Goal: Communication & Community: Share content

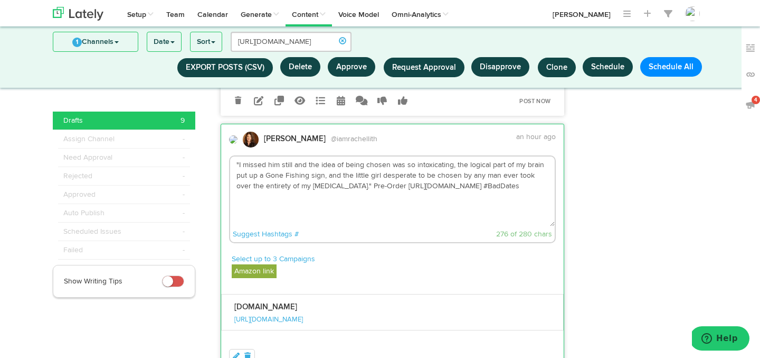
click at [495, 201] on textarea ""I missed him still and the idea of being chosen was so intoxicating, the logic…" at bounding box center [392, 191] width 325 height 70
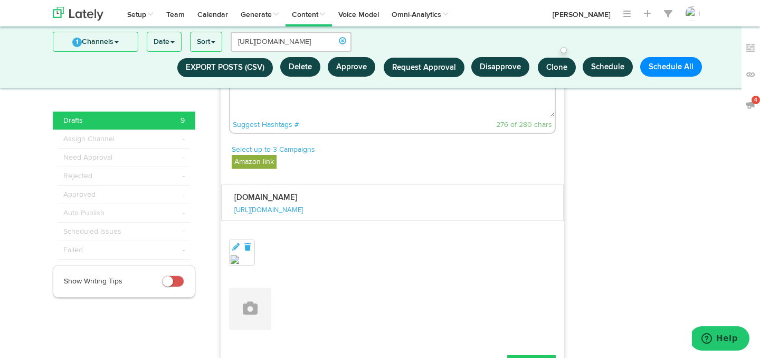
scroll to position [1078, 0]
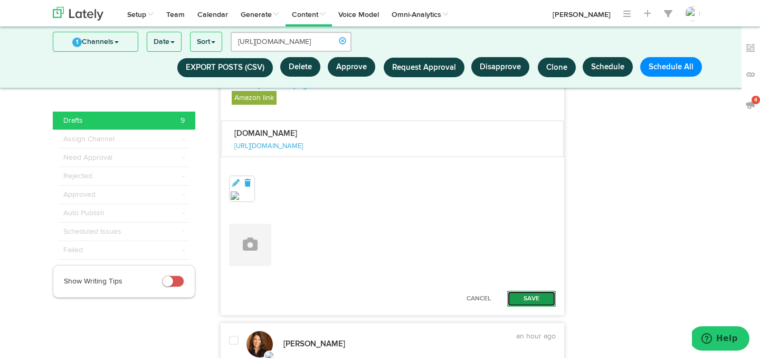
click at [519, 296] on button "Save" at bounding box center [531, 298] width 49 height 16
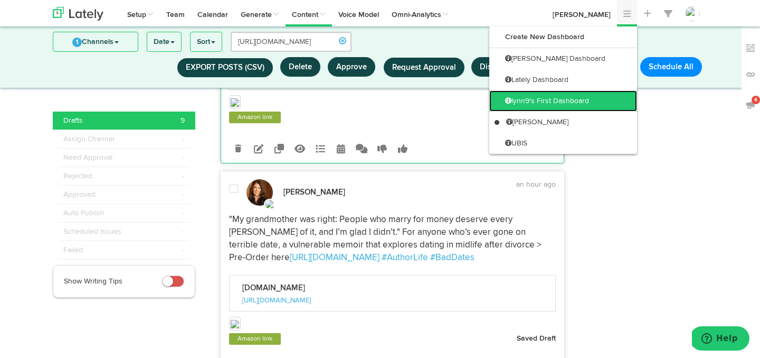
click at [601, 101] on link "lynn9's First Dashboard" at bounding box center [564, 100] width 148 height 21
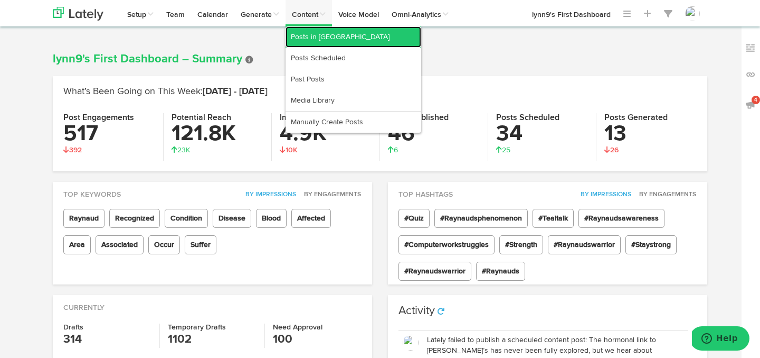
click at [306, 39] on link "Posts in [GEOGRAPHIC_DATA]" at bounding box center [354, 36] width 136 height 21
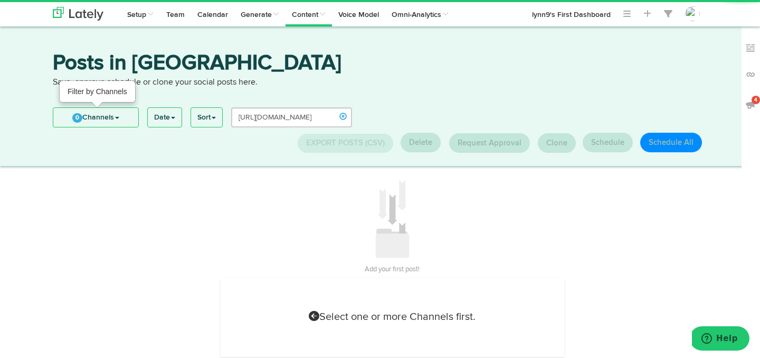
click at [79, 120] on span "0" at bounding box center [77, 118] width 10 height 10
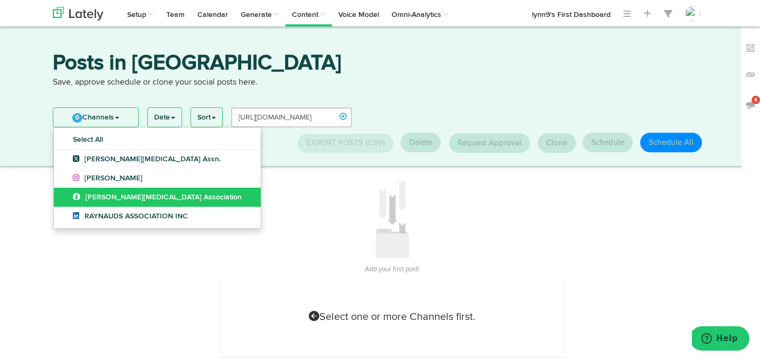
click at [68, 200] on link "[PERSON_NAME][MEDICAL_DATA] Association" at bounding box center [157, 196] width 207 height 19
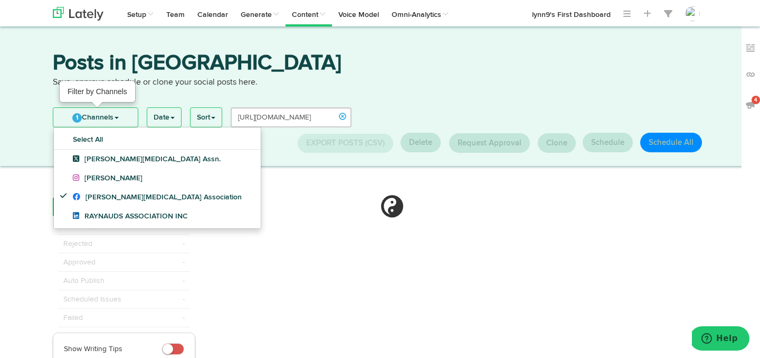
click at [81, 115] on link "1 Channels" at bounding box center [95, 117] width 84 height 19
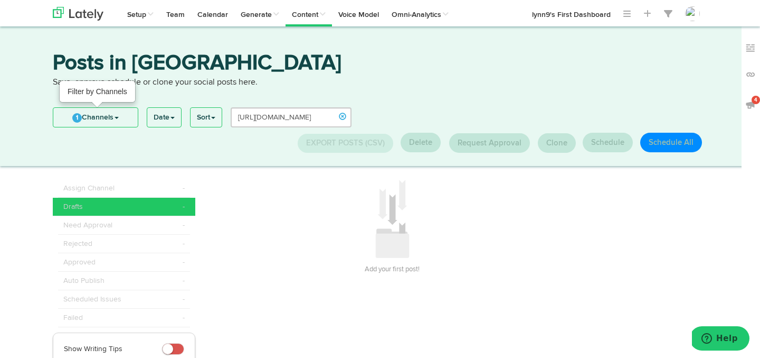
click at [79, 115] on span "1" at bounding box center [77, 118] width 10 height 10
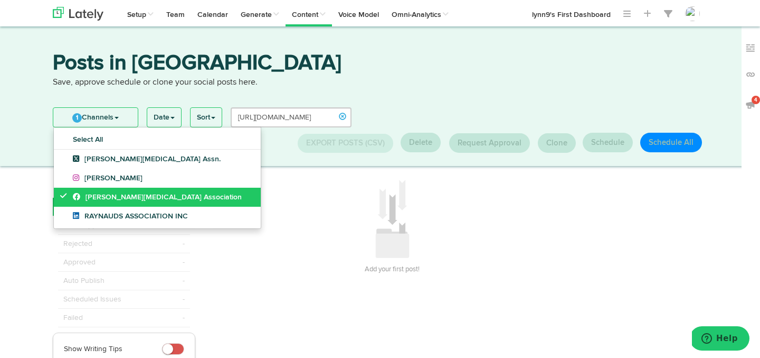
click at [66, 193] on icon at bounding box center [66, 195] width 12 height 7
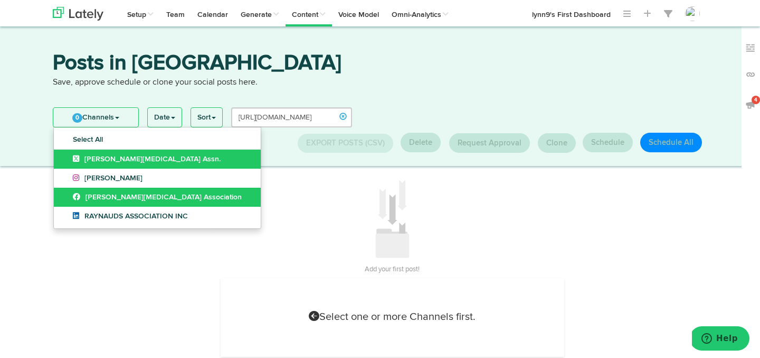
click at [65, 163] on link "[PERSON_NAME][MEDICAL_DATA] Assn." at bounding box center [157, 158] width 207 height 19
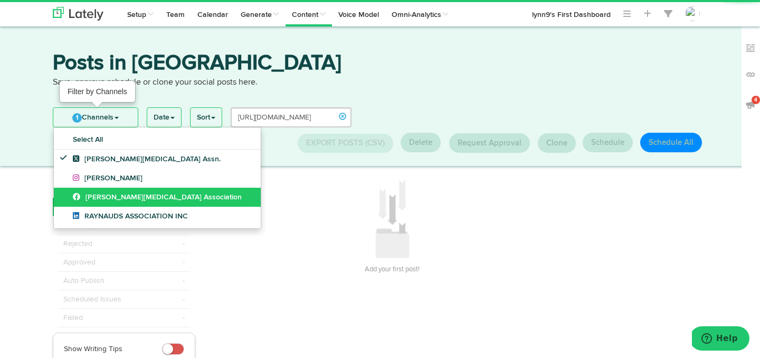
click at [95, 116] on link "1 Channels" at bounding box center [95, 117] width 84 height 19
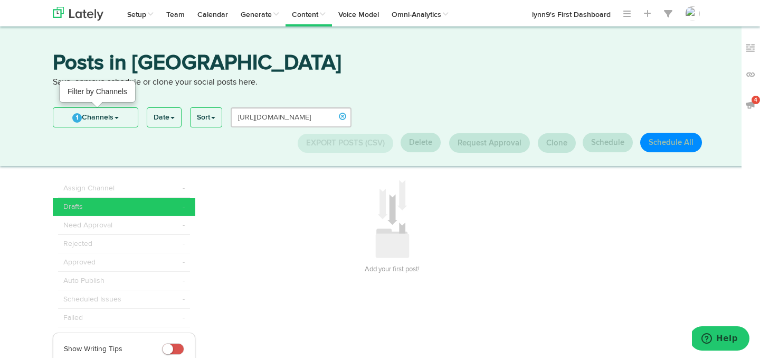
click at [82, 116] on link "1 Channels" at bounding box center [95, 117] width 84 height 19
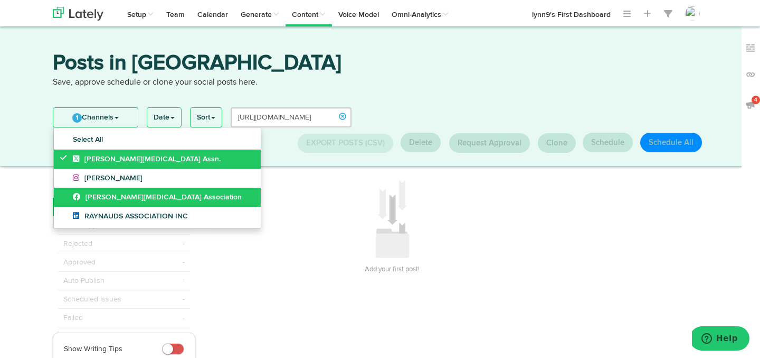
click at [66, 157] on icon at bounding box center [66, 157] width 12 height 7
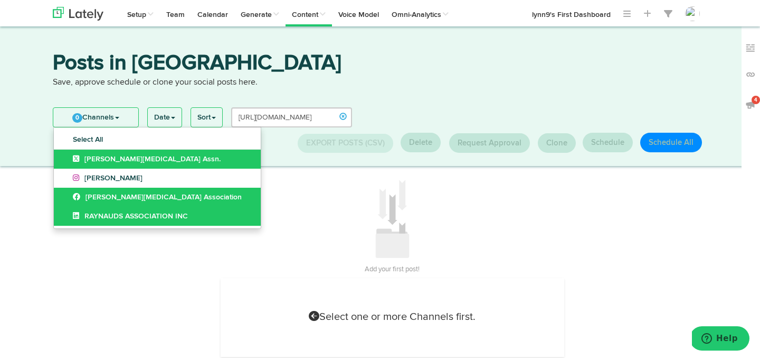
click at [66, 214] on link "RAYNAUDS ASSOCIATION INC" at bounding box center [157, 215] width 207 height 19
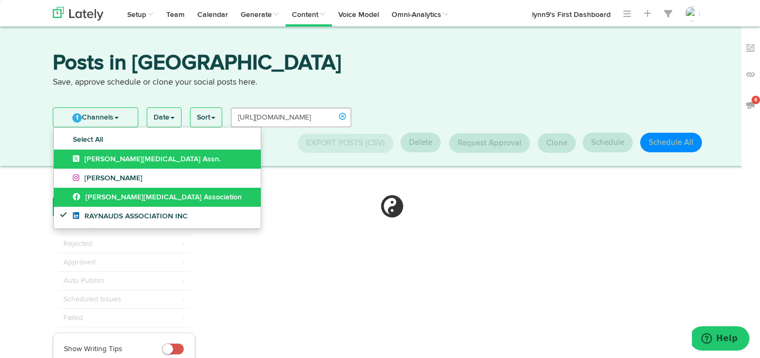
click at [88, 119] on link "1 Channels" at bounding box center [95, 117] width 84 height 19
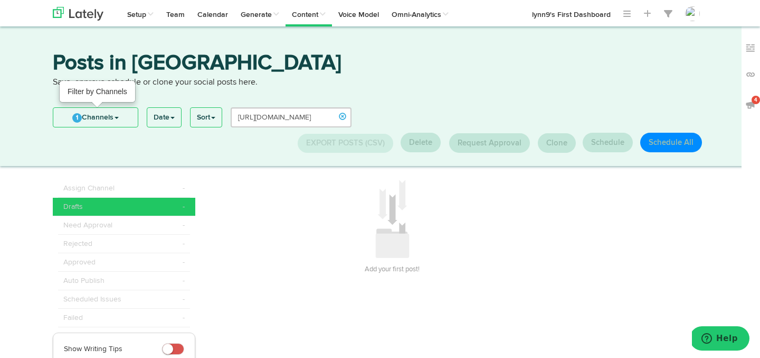
click at [79, 119] on span "1" at bounding box center [77, 118] width 10 height 10
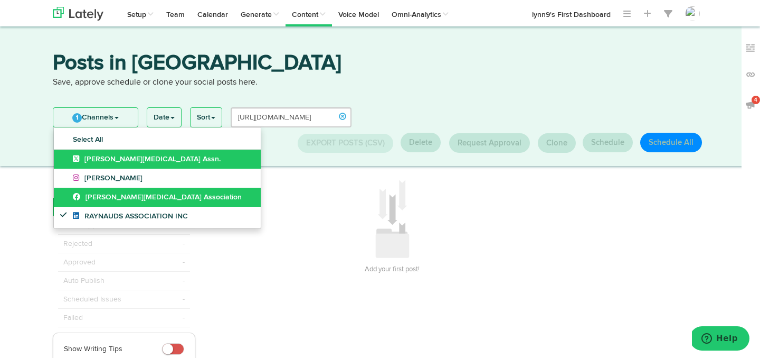
click at [63, 206] on link "[PERSON_NAME][MEDICAL_DATA] Association" at bounding box center [157, 196] width 207 height 19
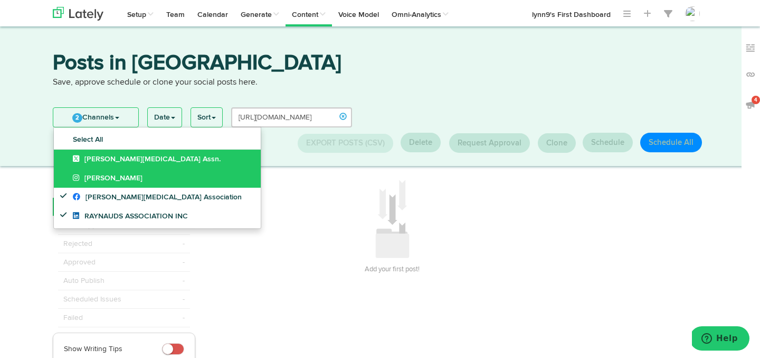
click at [63, 178] on link "[PERSON_NAME]" at bounding box center [157, 177] width 207 height 19
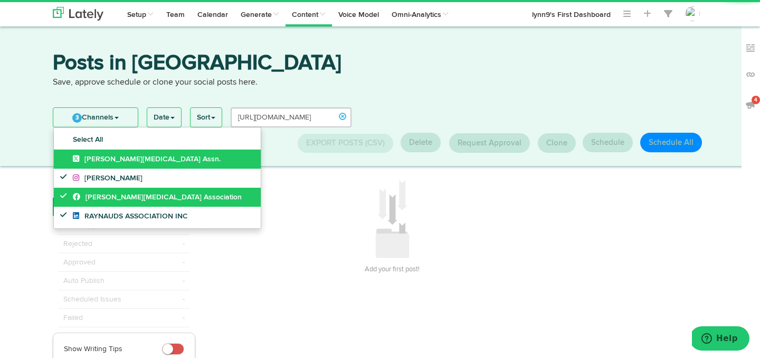
click at [59, 190] on link "[PERSON_NAME][MEDICAL_DATA] Association" at bounding box center [157, 196] width 207 height 19
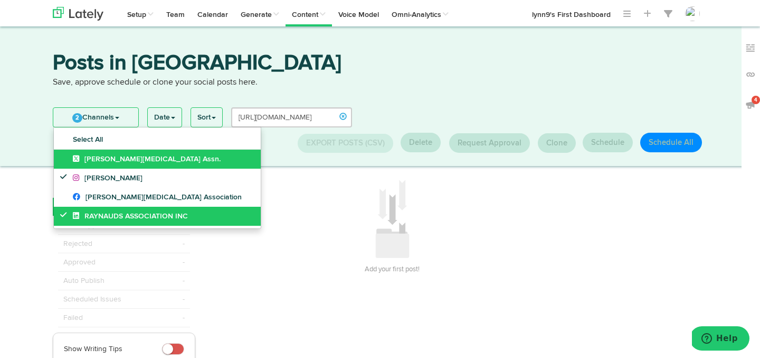
click at [59, 207] on link "RAYNAUDS ASSOCIATION INC" at bounding box center [157, 215] width 207 height 19
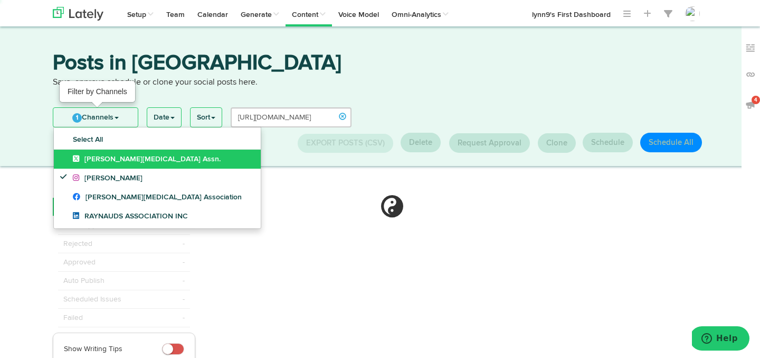
click at [80, 118] on span "1" at bounding box center [77, 118] width 10 height 10
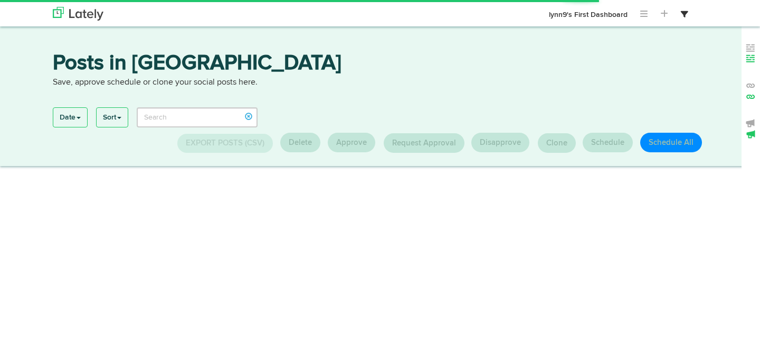
type input "[URL][DOMAIN_NAME]"
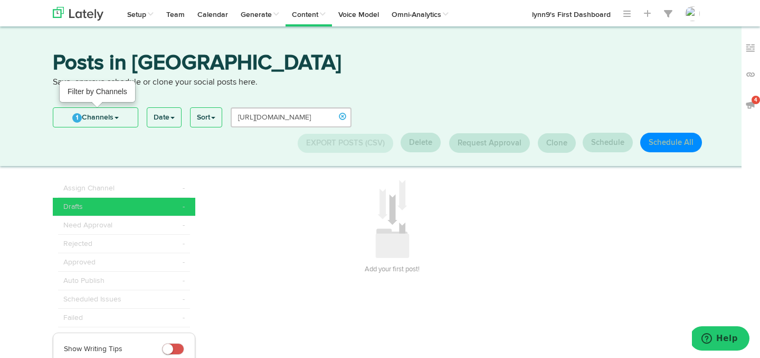
click at [69, 115] on link "1 Channels" at bounding box center [95, 117] width 84 height 19
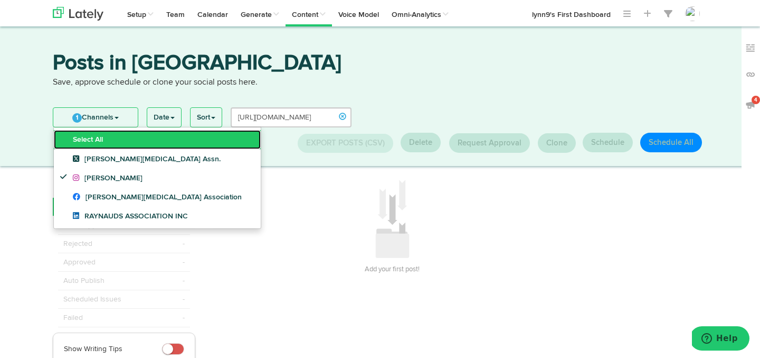
click at [73, 135] on link "Select All" at bounding box center [157, 139] width 207 height 19
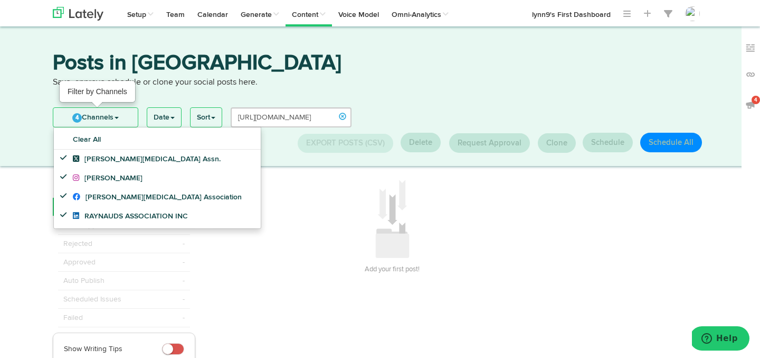
click at [88, 119] on link "4 Channels" at bounding box center [95, 117] width 84 height 19
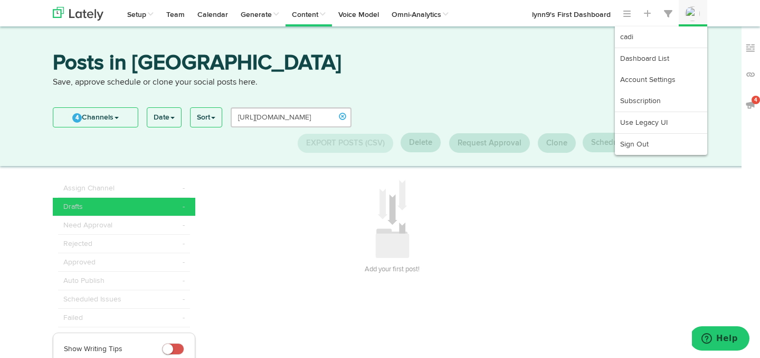
click at [691, 15] on img at bounding box center [692, 13] width 15 height 15
click at [680, 81] on link "Account Settings" at bounding box center [661, 79] width 92 height 21
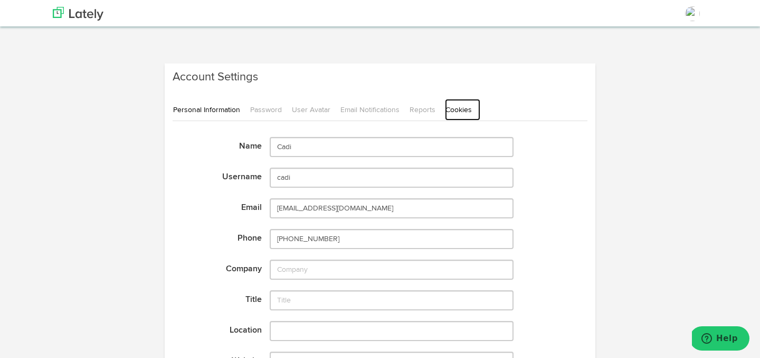
click at [456, 109] on link "Cookies" at bounding box center [462, 110] width 35 height 22
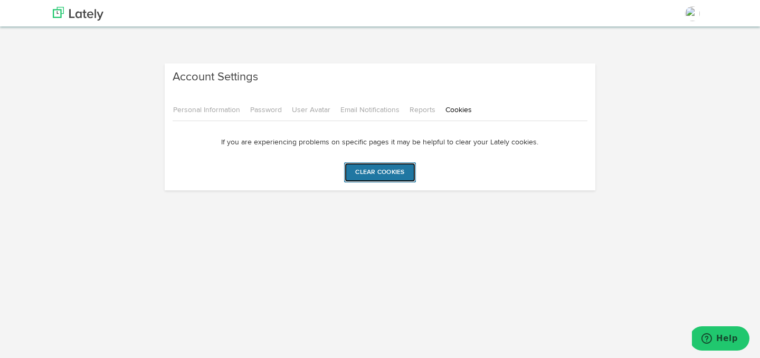
click at [379, 170] on input "Clear cookies" at bounding box center [379, 172] width 71 height 20
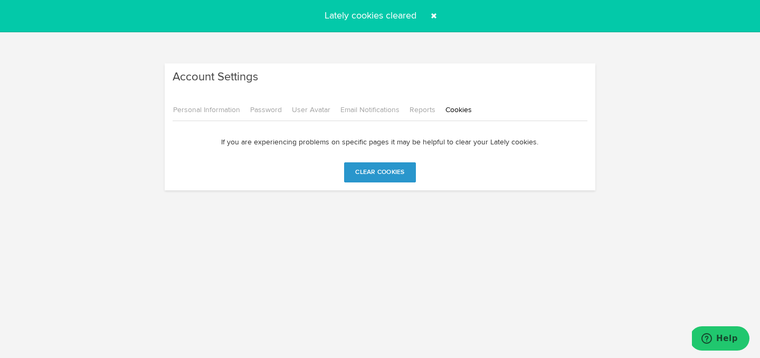
click at [430, 15] on span at bounding box center [434, 15] width 17 height 17
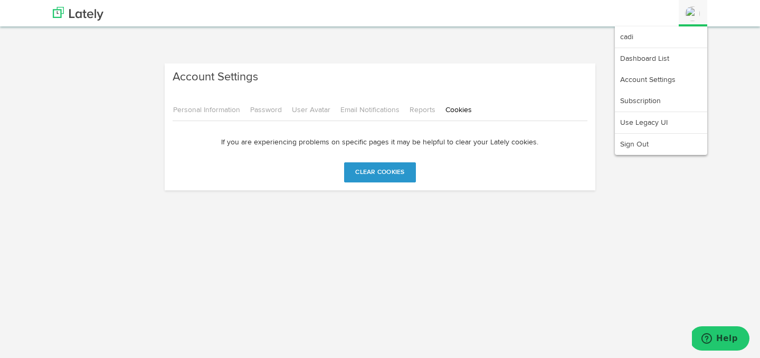
click at [676, 48] on li at bounding box center [661, 48] width 92 height 1
click at [676, 62] on link "Dashboard List" at bounding box center [661, 58] width 92 height 21
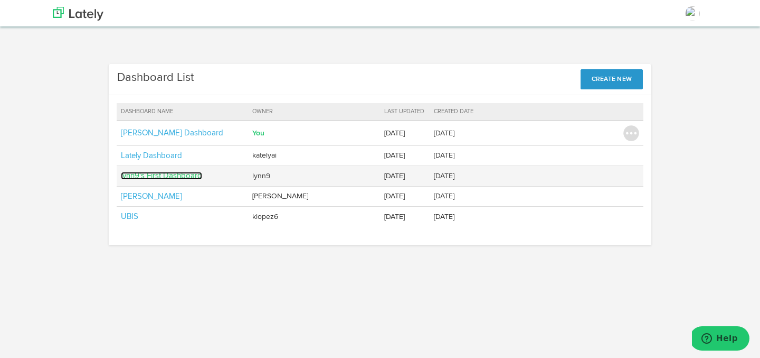
click at [156, 175] on link "lynn9's First Dashboard" at bounding box center [161, 176] width 81 height 8
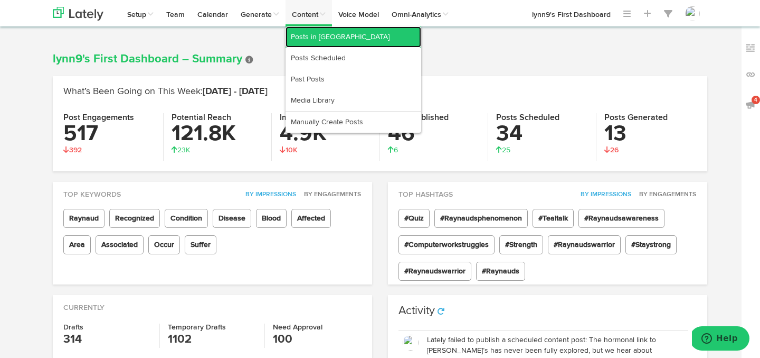
click at [312, 34] on link "Posts in [GEOGRAPHIC_DATA]" at bounding box center [354, 36] width 136 height 21
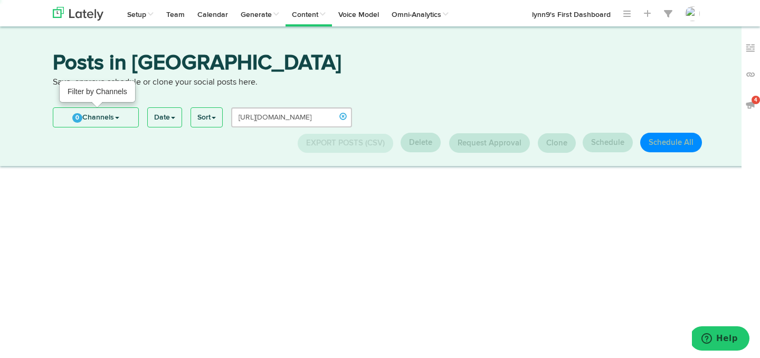
click at [66, 117] on link "0 Channels" at bounding box center [95, 117] width 85 height 19
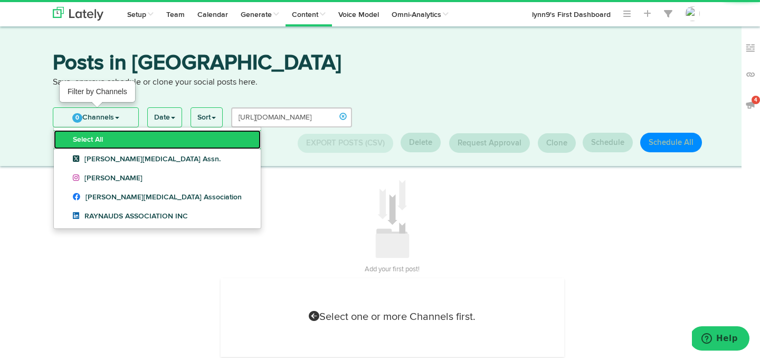
click at [69, 133] on link "Select All" at bounding box center [157, 139] width 207 height 19
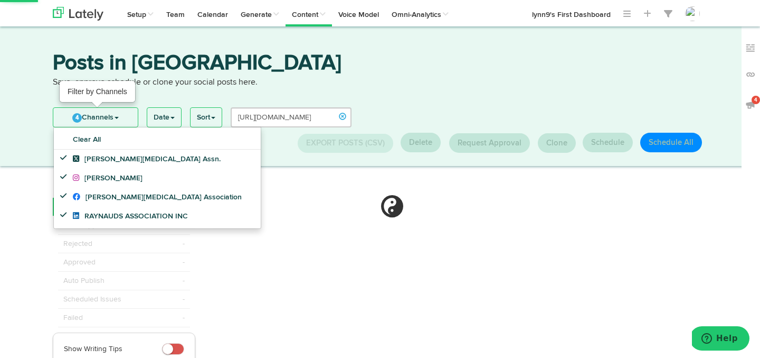
click at [80, 115] on span "4" at bounding box center [77, 118] width 10 height 10
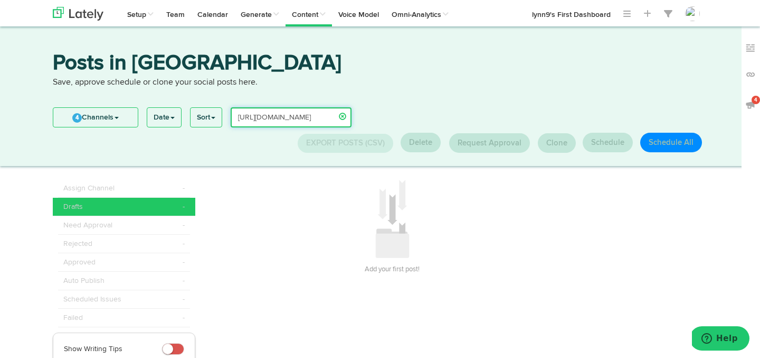
scroll to position [0, 2]
drag, startPoint x: 245, startPoint y: 114, endPoint x: 340, endPoint y: 124, distance: 96.1
click at [340, 124] on div "[URL][DOMAIN_NAME]" at bounding box center [291, 117] width 121 height 20
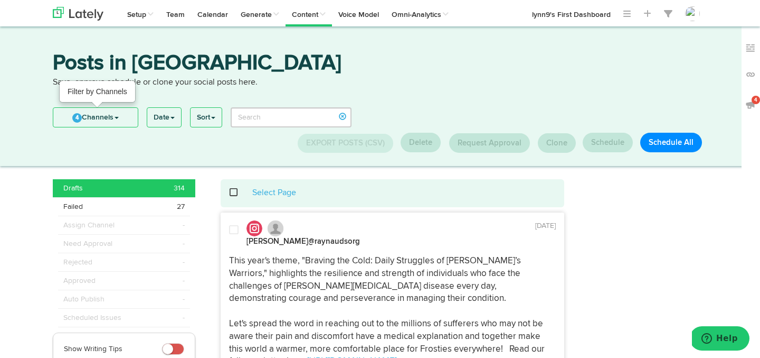
click at [68, 115] on link "4 Channels" at bounding box center [95, 117] width 84 height 19
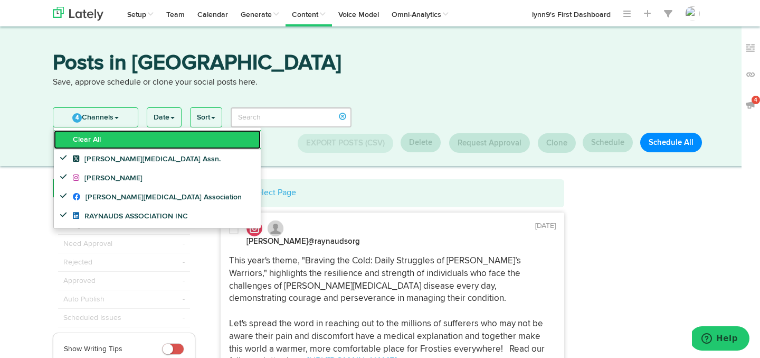
click at [68, 135] on link "Clear All" at bounding box center [157, 139] width 207 height 19
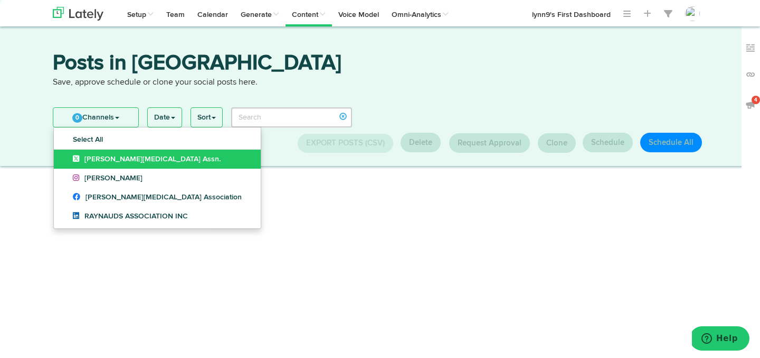
click at [65, 159] on link "[PERSON_NAME][MEDICAL_DATA] Assn." at bounding box center [157, 158] width 207 height 19
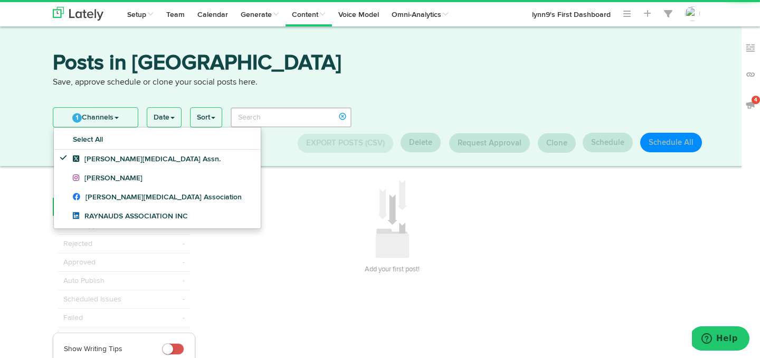
click at [87, 118] on link "1 Channels" at bounding box center [95, 117] width 84 height 19
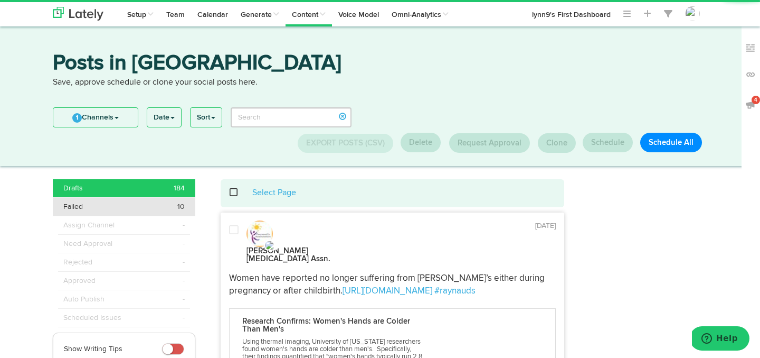
click at [100, 203] on div "Failed 10" at bounding box center [123, 206] width 121 height 11
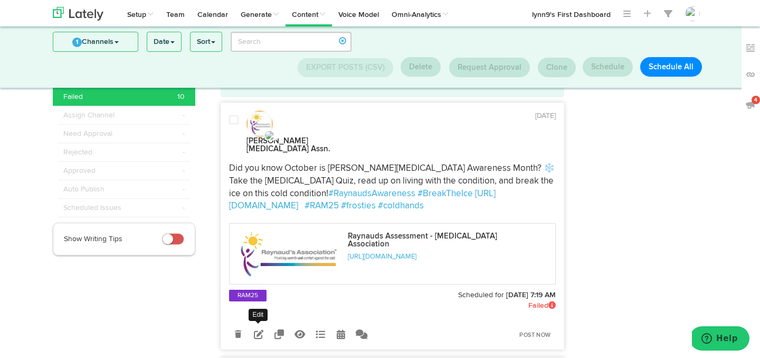
scroll to position [42, 0]
click at [259, 330] on icon at bounding box center [259, 335] width 10 height 10
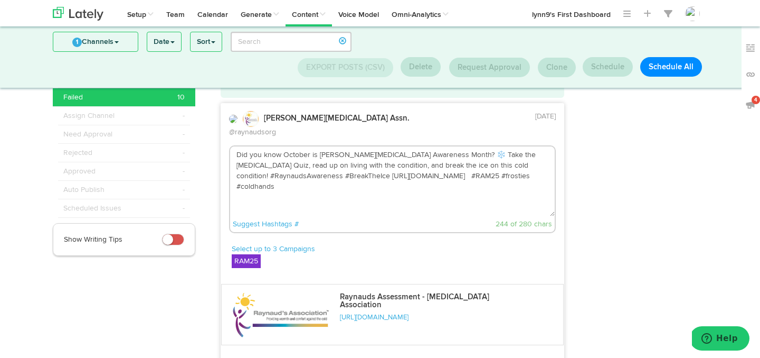
drag, startPoint x: 237, startPoint y: 147, endPoint x: 462, endPoint y: 177, distance: 227.0
click at [462, 177] on textarea "Did you know October is Raynaud's Awareness Month? ❄️ Take the Raynaud's Quiz, …" at bounding box center [392, 181] width 325 height 70
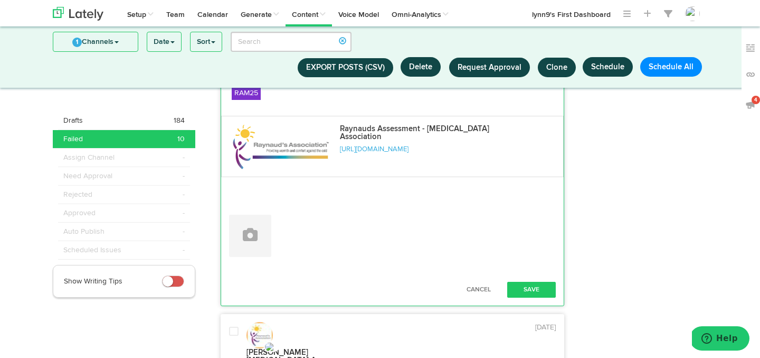
scroll to position [235, 0]
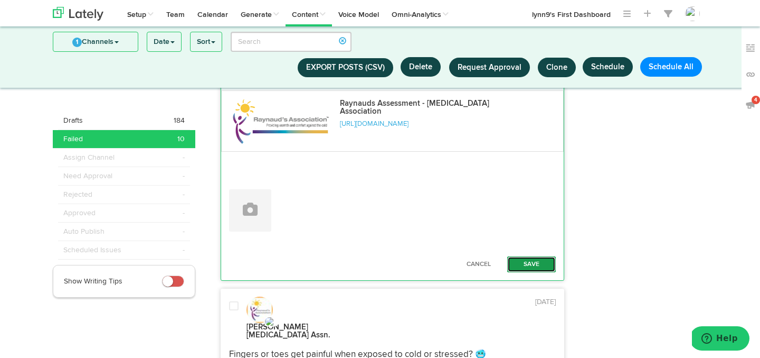
click at [515, 256] on button "Save" at bounding box center [531, 264] width 49 height 16
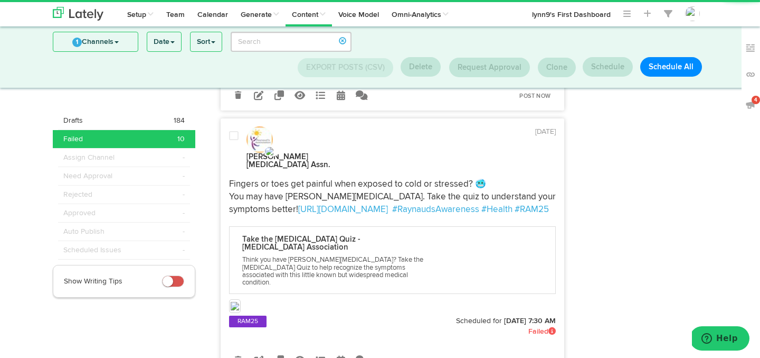
scroll to position [296, 0]
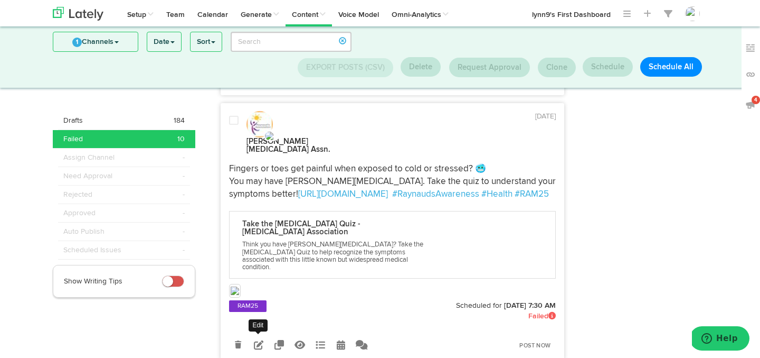
click at [257, 335] on link at bounding box center [259, 344] width 18 height 18
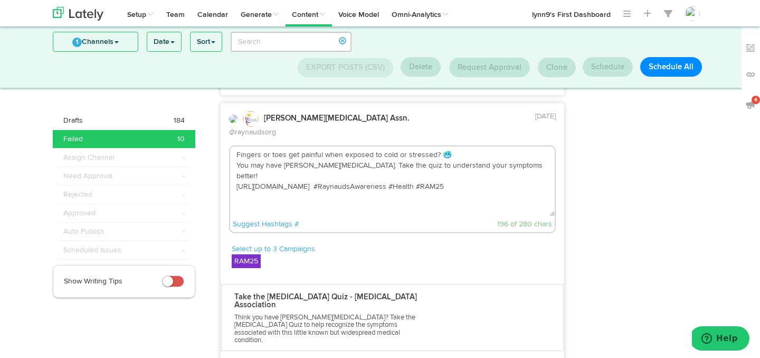
drag, startPoint x: 240, startPoint y: 131, endPoint x: 460, endPoint y: 154, distance: 221.4
click at [460, 154] on textarea "Fingers or toes get painful when exposed to cold or stressed? 🥶 You may have Ra…" at bounding box center [392, 181] width 325 height 70
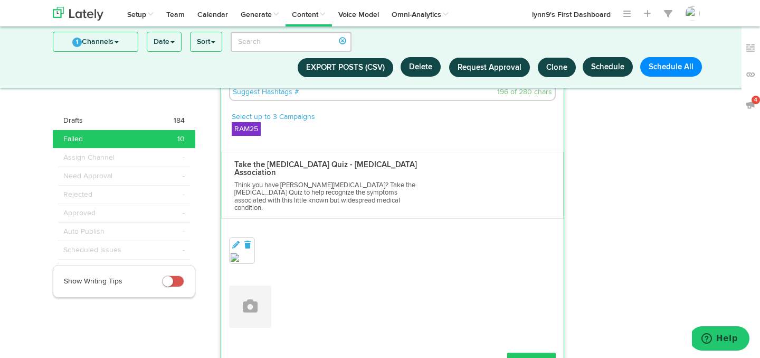
scroll to position [474, 0]
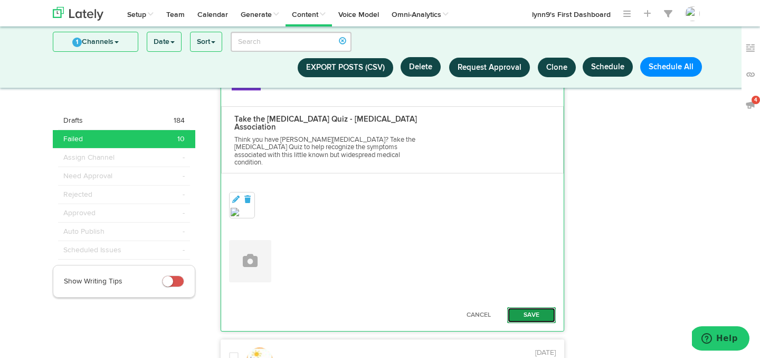
click at [525, 307] on button "Save" at bounding box center [531, 315] width 49 height 16
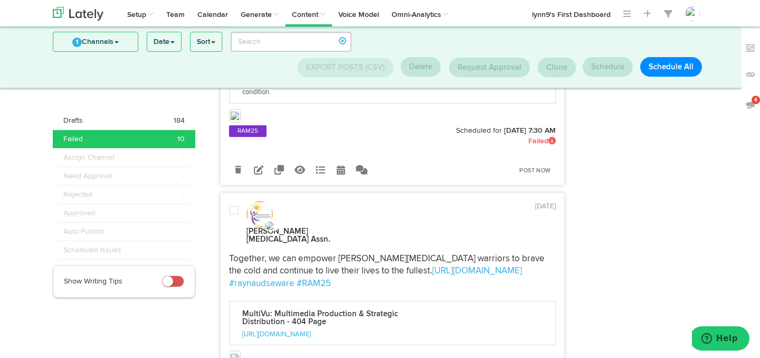
scroll to position [482, 0]
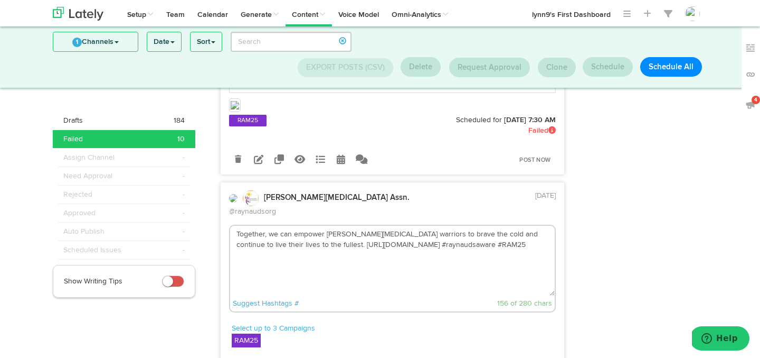
drag, startPoint x: 237, startPoint y: 175, endPoint x: 485, endPoint y: 198, distance: 248.7
click at [485, 225] on textarea "Together, we can empower Raynaud's warriors to brave the cold and continue to l…" at bounding box center [392, 260] width 325 height 70
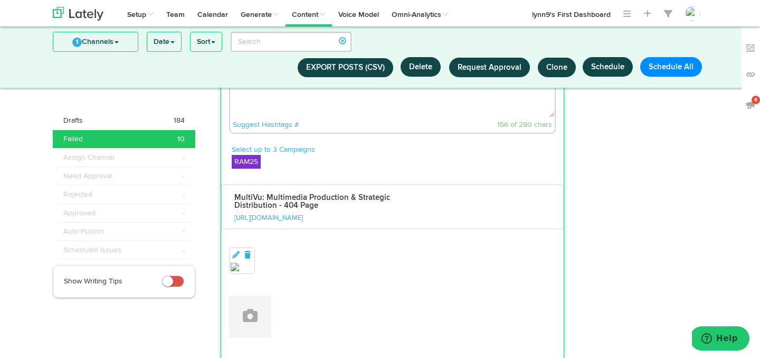
scroll to position [724, 0]
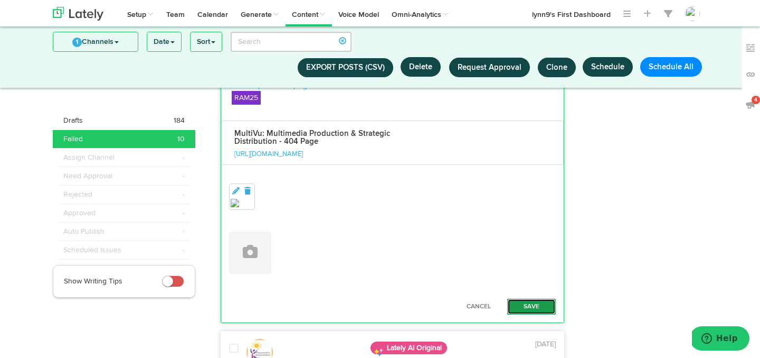
click at [542, 298] on button "Save" at bounding box center [531, 306] width 49 height 16
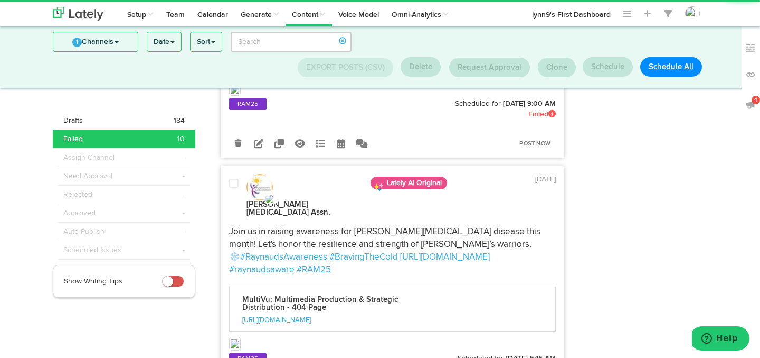
scroll to position [744, 0]
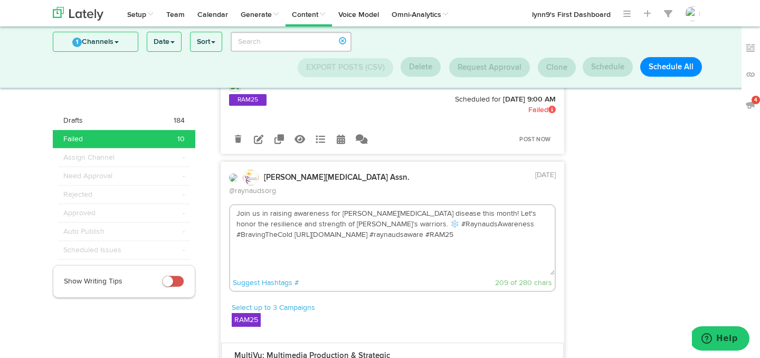
scroll to position [711, 0]
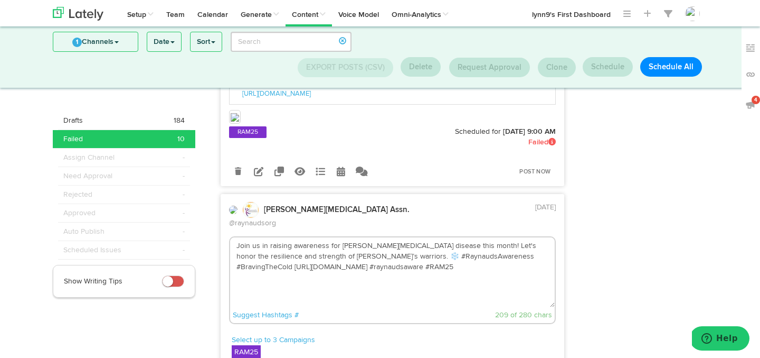
drag, startPoint x: 236, startPoint y: 154, endPoint x: 410, endPoint y: 175, distance: 176.1
click at [410, 237] on textarea "Join us in raising awareness for Raynaud's disease this month! Let's honor the …" at bounding box center [392, 272] width 325 height 70
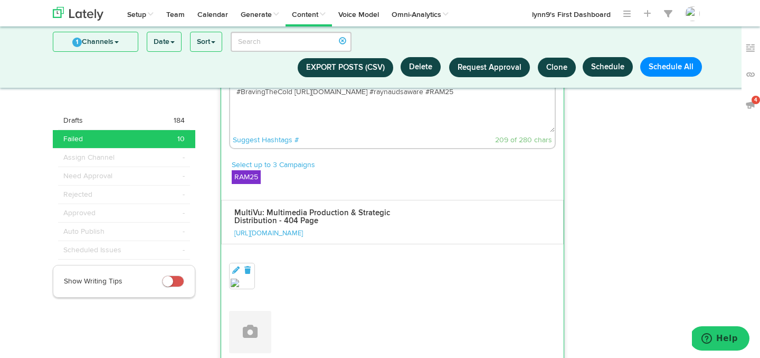
scroll to position [905, 0]
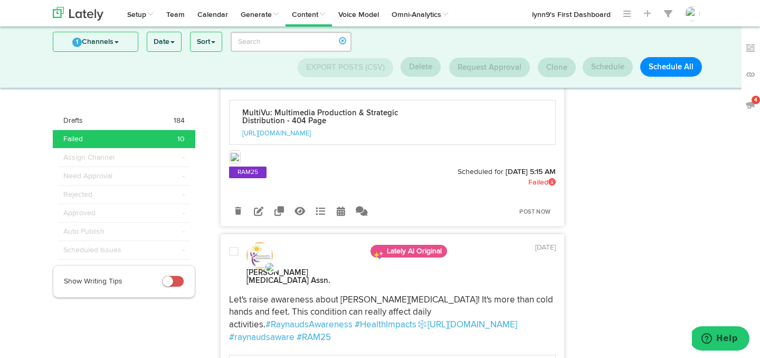
scroll to position [938, 0]
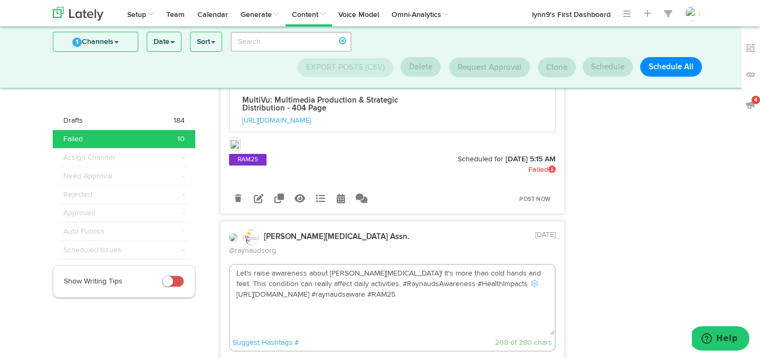
drag, startPoint x: 236, startPoint y: 154, endPoint x: 331, endPoint y: 184, distance: 99.9
click at [331, 265] on textarea "Let's raise awareness about Raynaud's! It's more than cold hands and feet. This…" at bounding box center [392, 300] width 325 height 70
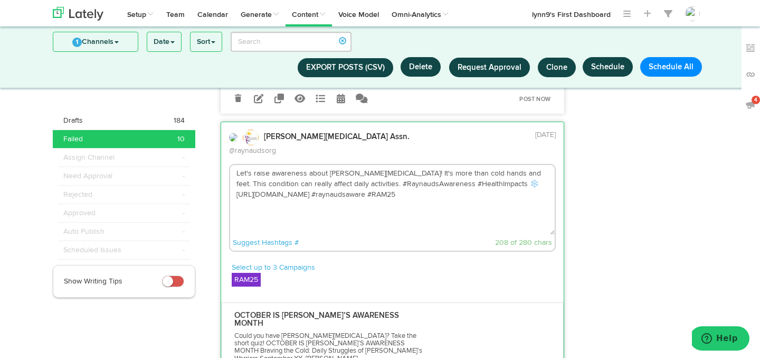
scroll to position [1089, 0]
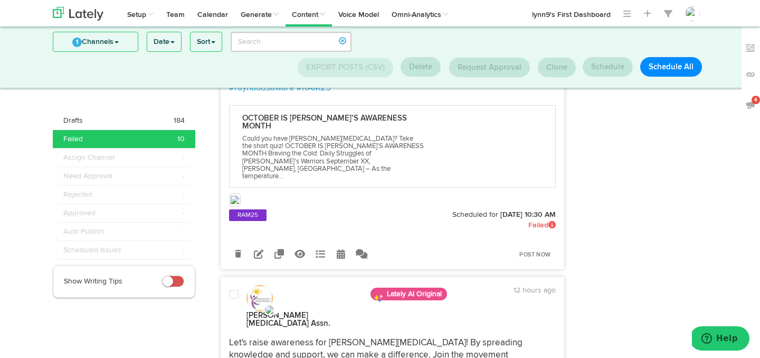
scroll to position [1176, 0]
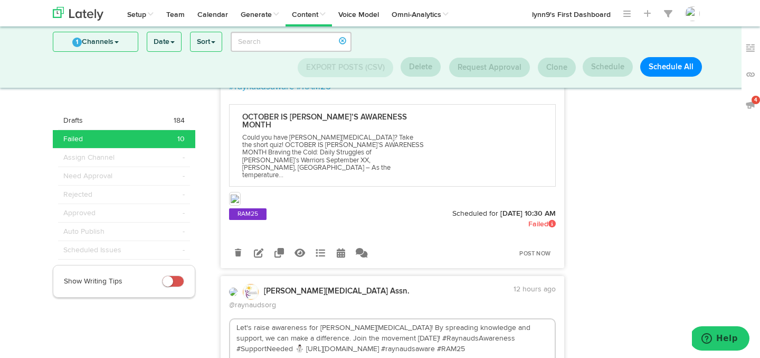
click at [308, 319] on textarea "Let's raise awareness for Raynaud's phenomenon! By spreading knowledge and supp…" at bounding box center [392, 354] width 325 height 70
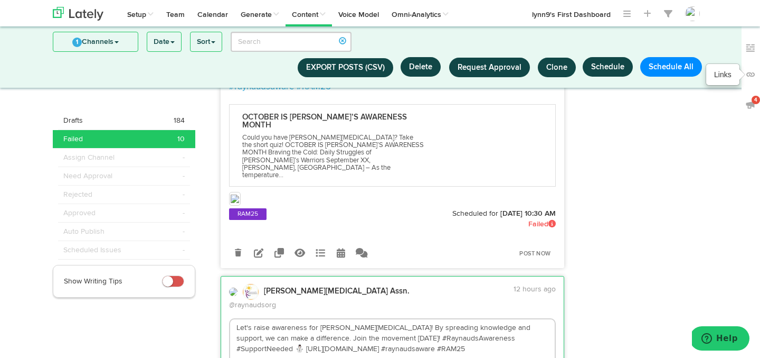
click at [752, 71] on img at bounding box center [751, 74] width 11 height 11
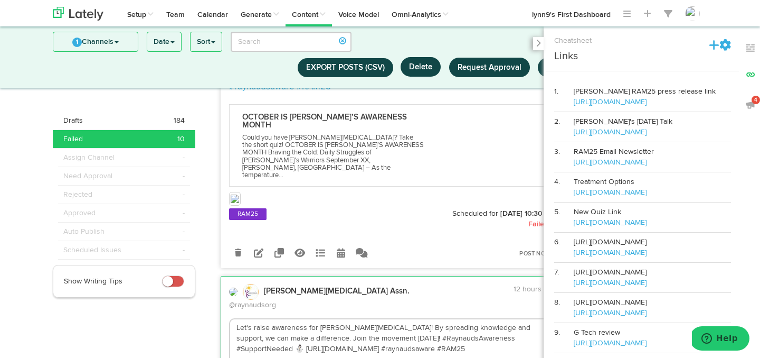
drag, startPoint x: 648, startPoint y: 109, endPoint x: 574, endPoint y: 106, distance: 75.0
click at [574, 106] on td "PR CISON RAM25 press release link https://prn.to/48zJyQT" at bounding box center [652, 97] width 157 height 30
copy link "[URL][DOMAIN_NAME]"
click at [538, 43] on icon at bounding box center [538, 43] width 5 height 8
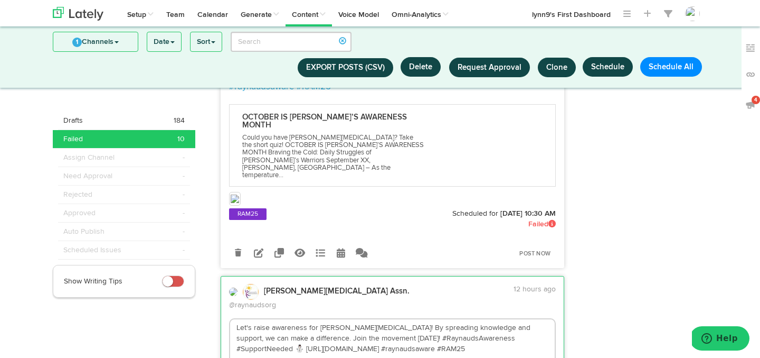
drag, startPoint x: 309, startPoint y: 173, endPoint x: 227, endPoint y: 173, distance: 82.4
click at [227, 318] on div "Let's raise awareness for Raynaud's phenomenon! By spreading knowledge and supp…" at bounding box center [392, 363] width 343 height 90
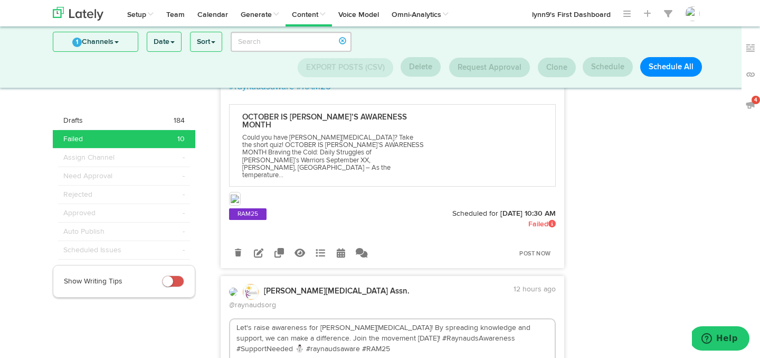
paste textarea "[URL][DOMAIN_NAME]"
type textarea "Let's raise awareness for Raynaud's phenomenon! By spreading knowledge and supp…"
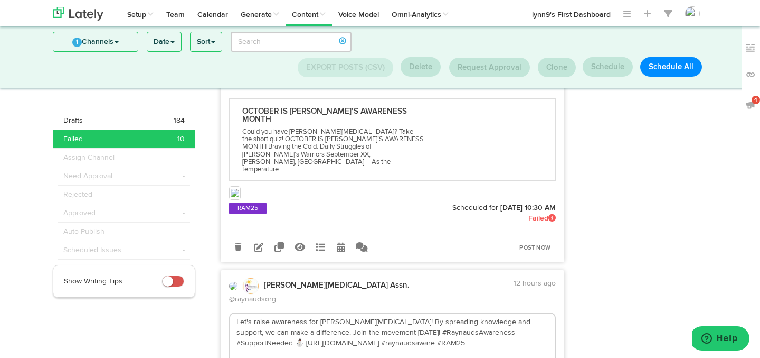
scroll to position [1215, 0]
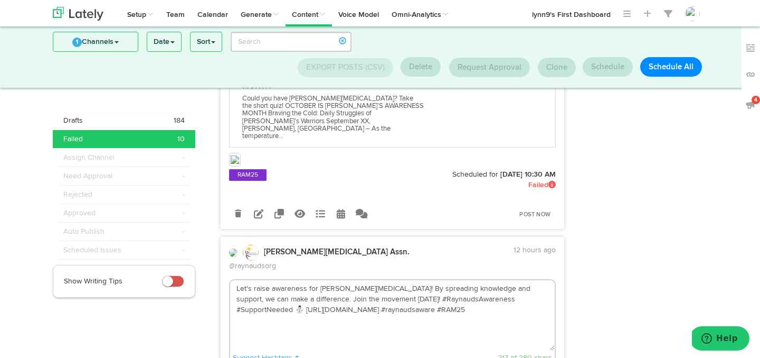
drag, startPoint x: 236, startPoint y: 115, endPoint x: 412, endPoint y: 148, distance: 179.5
click at [412, 280] on textarea "Let's raise awareness for Raynaud's phenomenon! By spreading knowledge and supp…" at bounding box center [392, 315] width 325 height 70
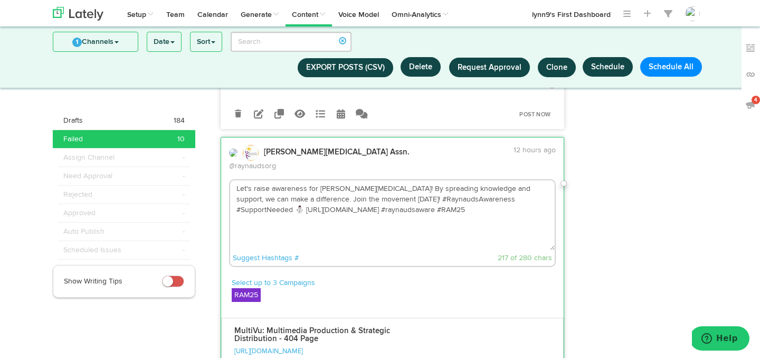
scroll to position [1338, 0]
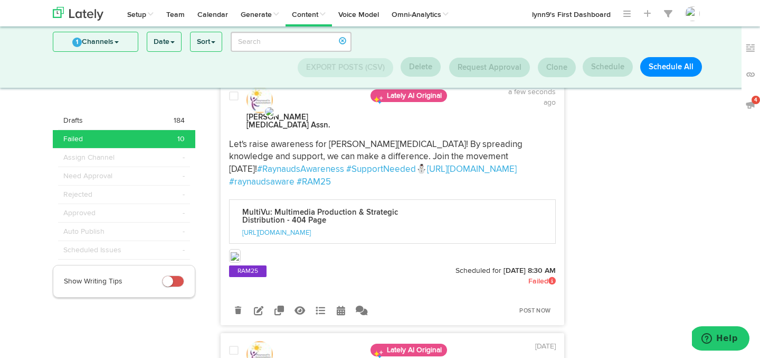
scroll to position [1388, 0]
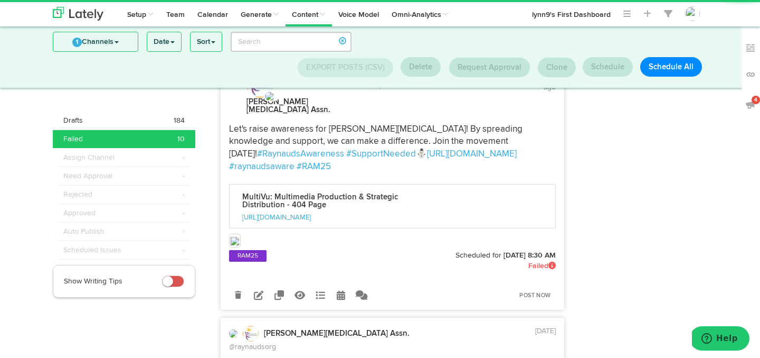
drag, startPoint x: 237, startPoint y: 177, endPoint x: 309, endPoint y: 204, distance: 77.9
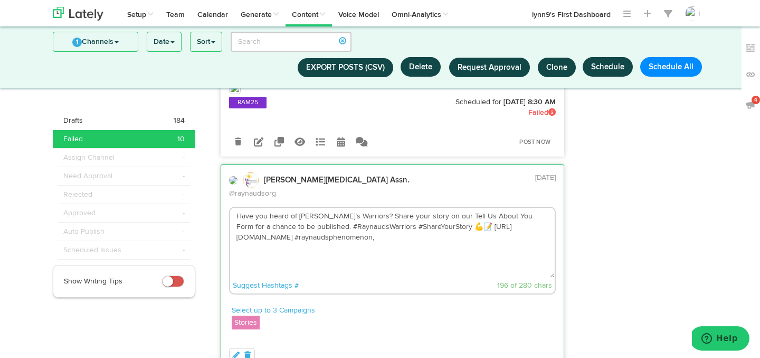
scroll to position [1569, 0]
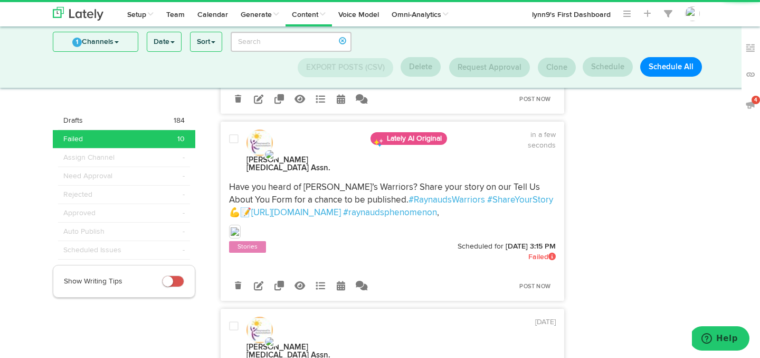
scroll to position [1586, 0]
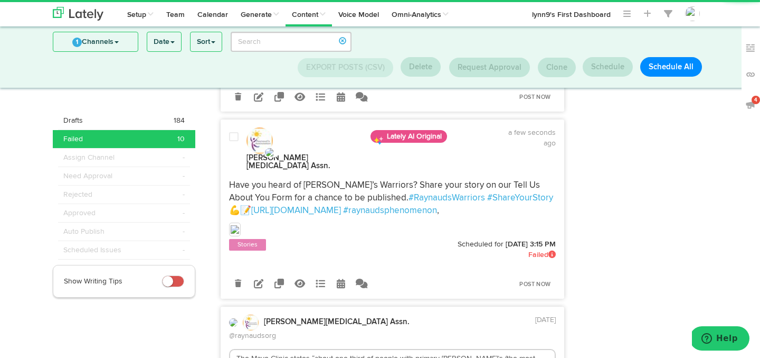
drag, startPoint x: 239, startPoint y: 150, endPoint x: 305, endPoint y: 176, distance: 71.4
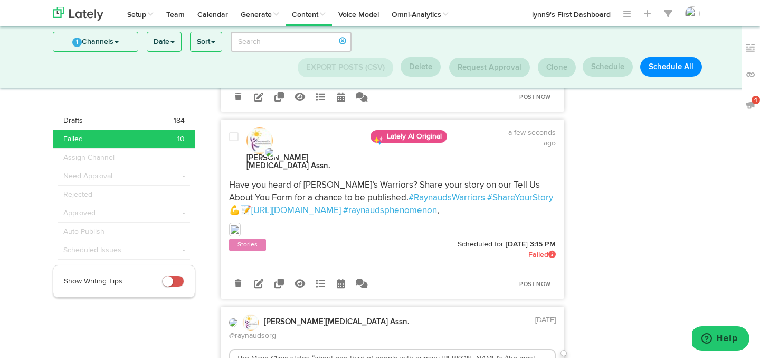
drag, startPoint x: 237, startPoint y: 152, endPoint x: 293, endPoint y: 173, distance: 60.0
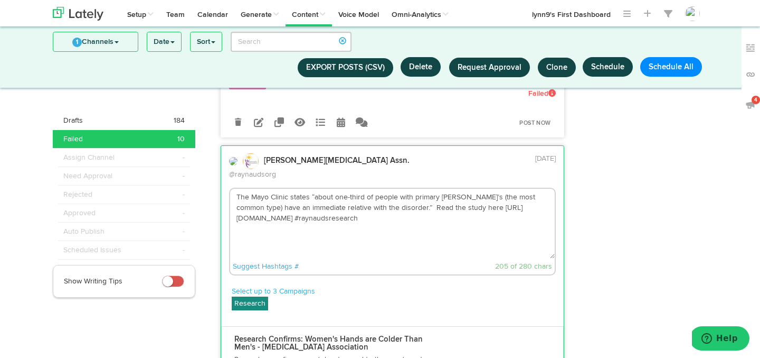
scroll to position [1758, 0]
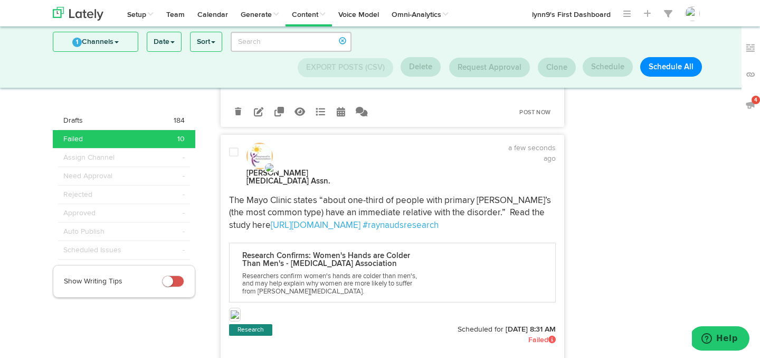
scroll to position [1841, 0]
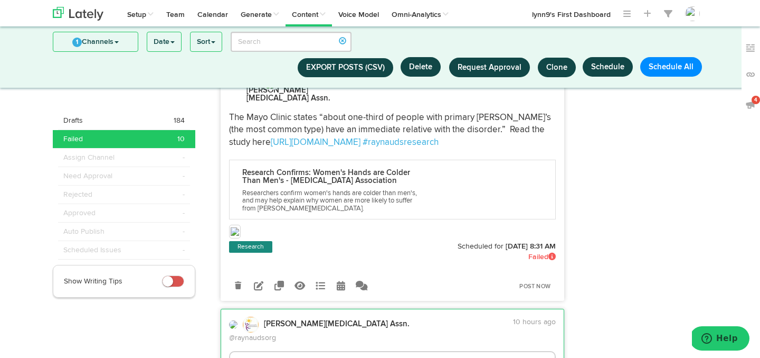
drag, startPoint x: 236, startPoint y: 134, endPoint x: 367, endPoint y: 164, distance: 134.3
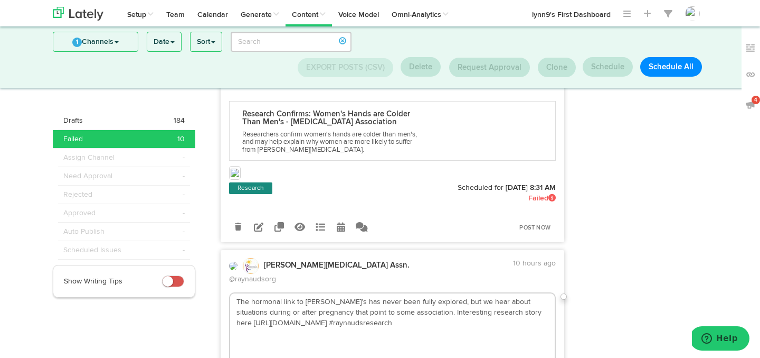
scroll to position [1975, 0]
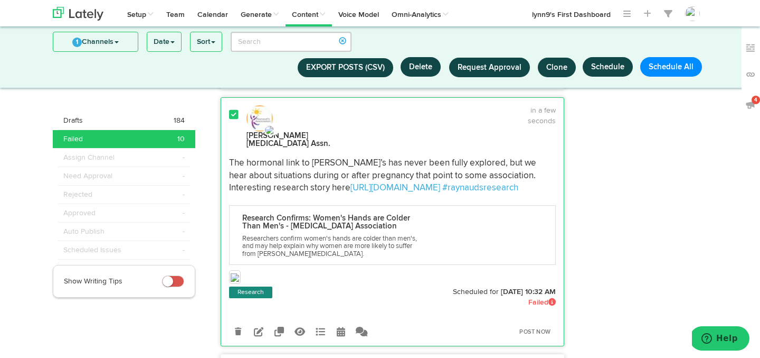
scroll to position [2094, 0]
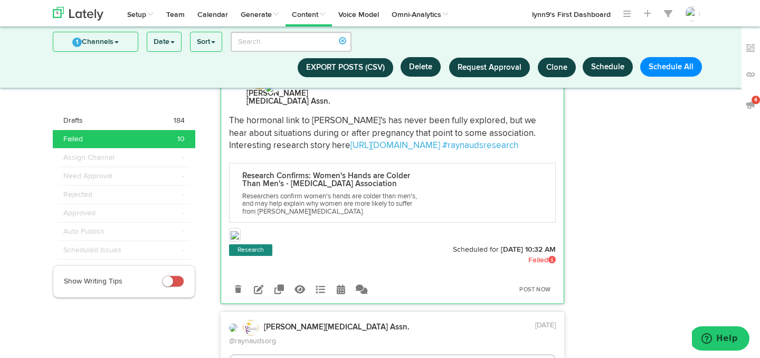
scroll to position [2046, 0]
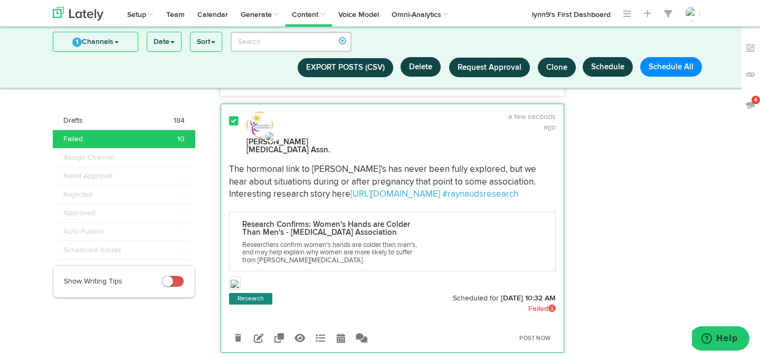
drag, startPoint x: 236, startPoint y: 172, endPoint x: 394, endPoint y: 195, distance: 159.7
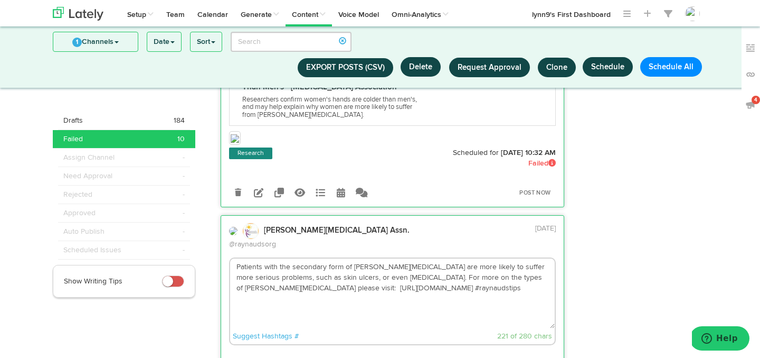
scroll to position [2253, 0]
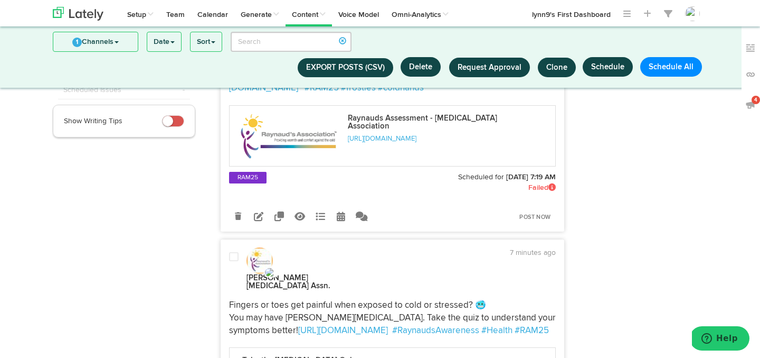
scroll to position [0, 0]
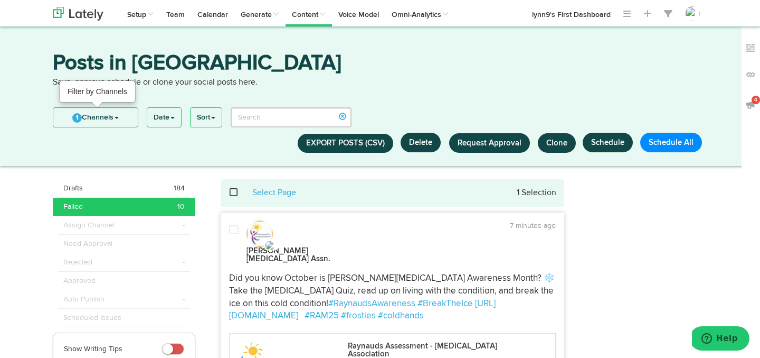
click at [78, 118] on span "1" at bounding box center [77, 118] width 10 height 10
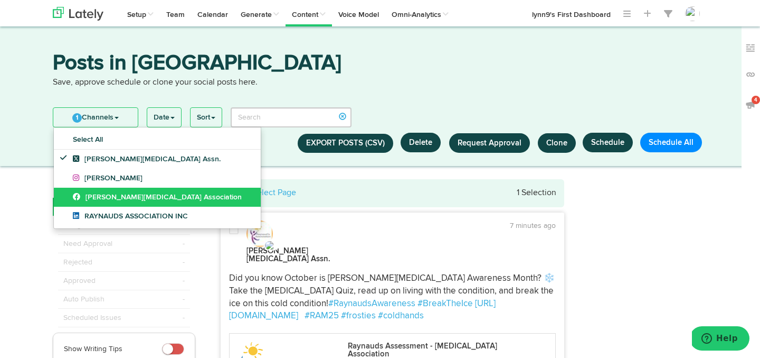
click at [67, 191] on link "[PERSON_NAME][MEDICAL_DATA] Association" at bounding box center [157, 196] width 207 height 19
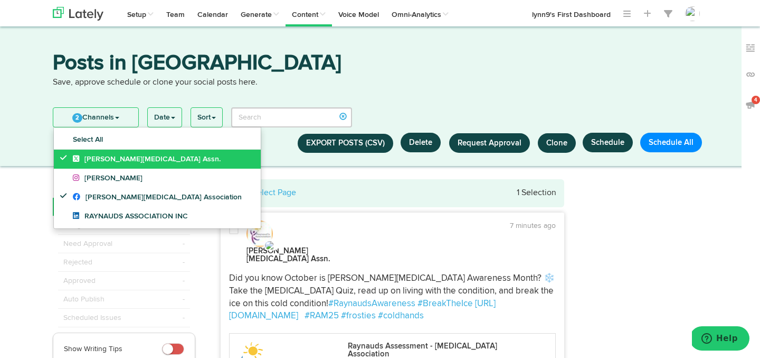
click at [62, 157] on icon at bounding box center [66, 157] width 12 height 7
click at [92, 119] on link "1 Channels" at bounding box center [95, 117] width 84 height 19
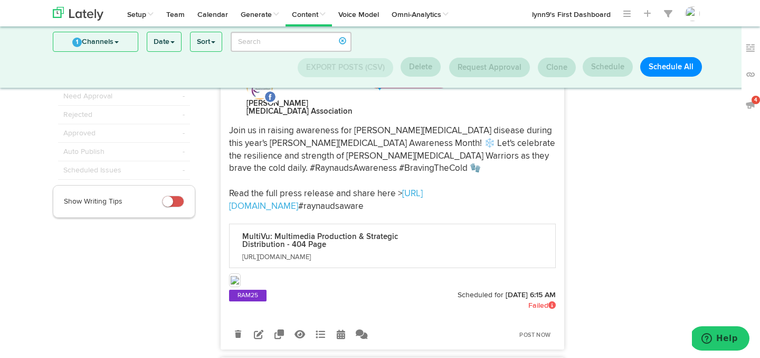
scroll to position [79, 0]
click at [260, 330] on icon at bounding box center [259, 335] width 10 height 10
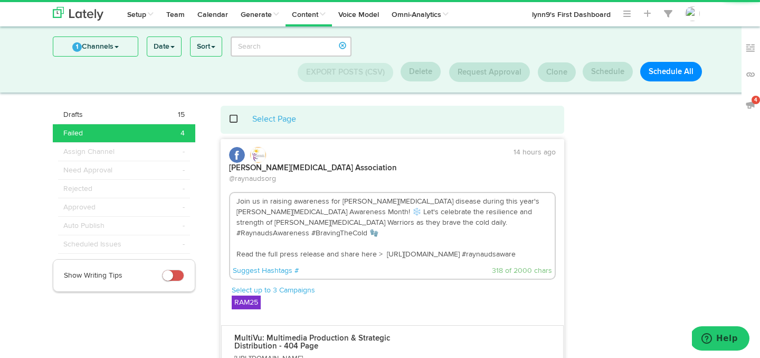
scroll to position [0, 0]
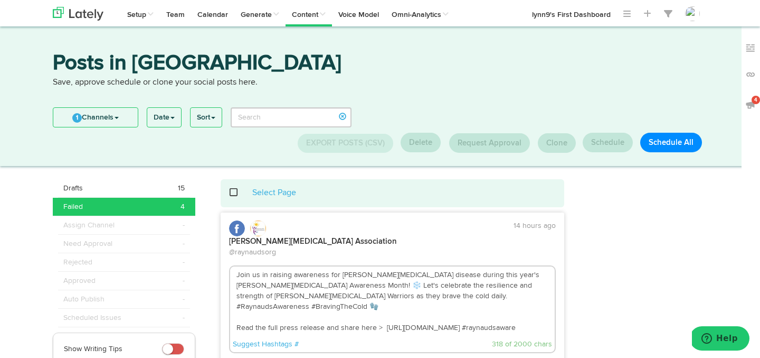
drag, startPoint x: 237, startPoint y: 255, endPoint x: 503, endPoint y: 324, distance: 274.5
click at [503, 324] on div "Join us in raising awareness for Raynaud's disease during this year's Raynaud's…" at bounding box center [392, 309] width 327 height 88
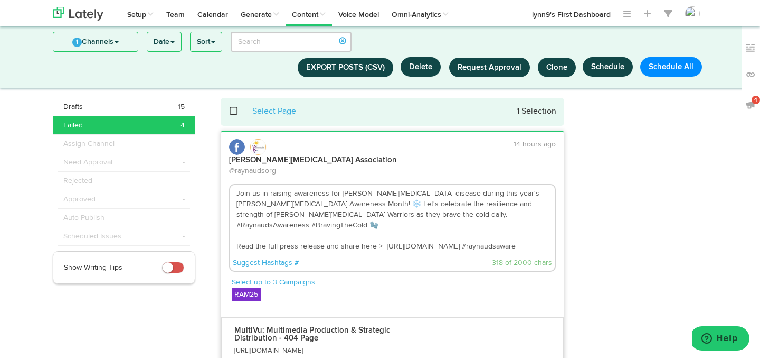
scroll to position [13, 0]
click at [475, 206] on textarea "Join us in raising awareness for Raynaud's disease during this year's Raynaud's…" at bounding box center [392, 220] width 325 height 70
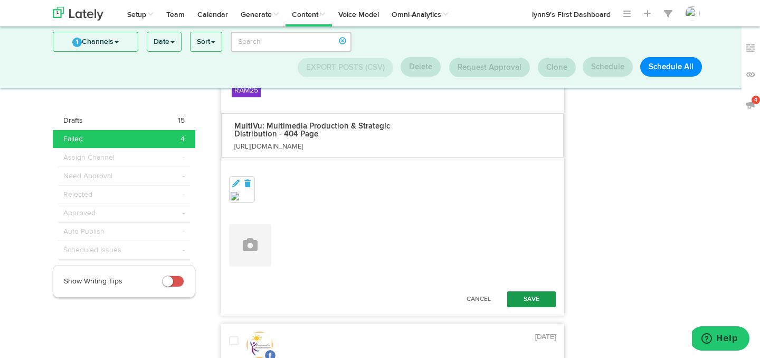
scroll to position [238, 0]
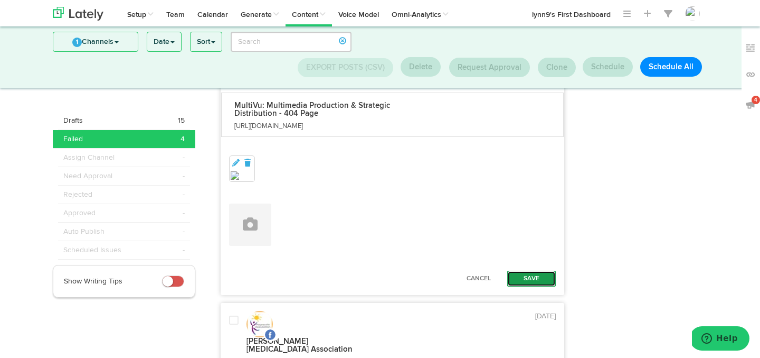
click at [525, 270] on button "Save" at bounding box center [531, 278] width 49 height 16
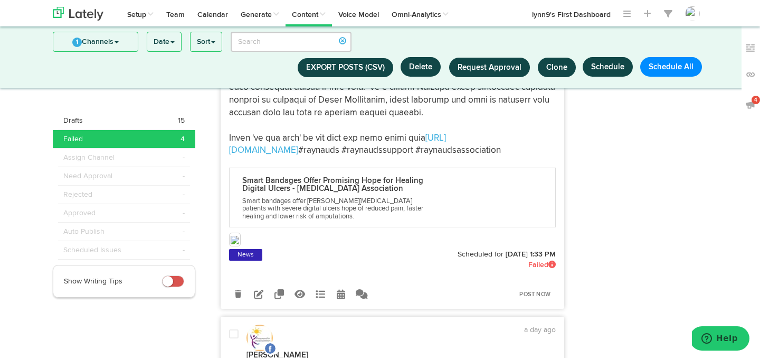
scroll to position [1040, 0]
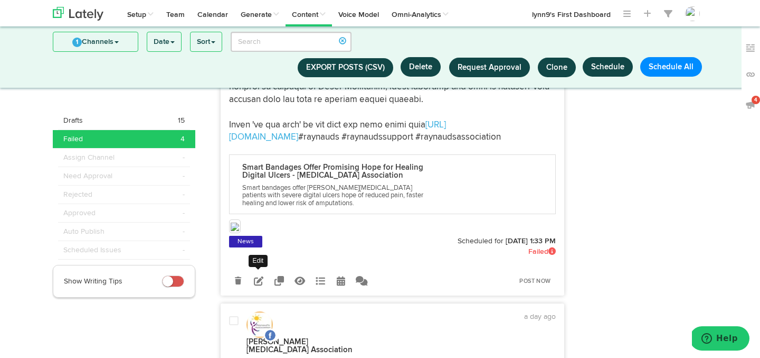
click at [259, 276] on icon at bounding box center [259, 281] width 10 height 10
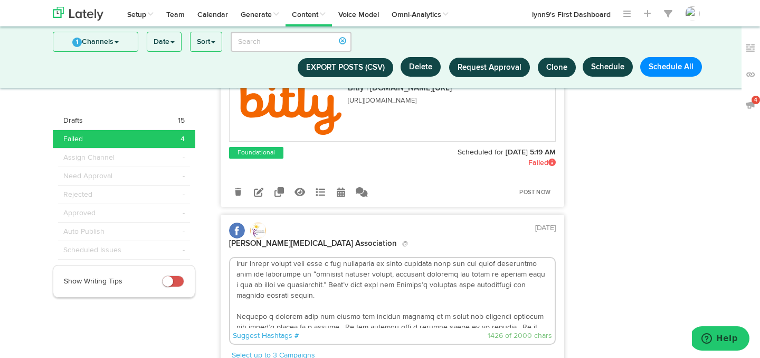
scroll to position [169, 0]
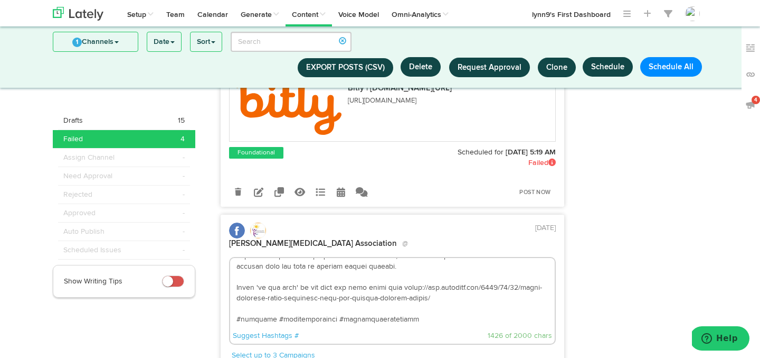
drag, startPoint x: 236, startPoint y: 221, endPoint x: 292, endPoint y: 294, distance: 91.5
click at [292, 294] on div "Suggest Hashtags # 1426 of 2000 chars" at bounding box center [392, 301] width 327 height 88
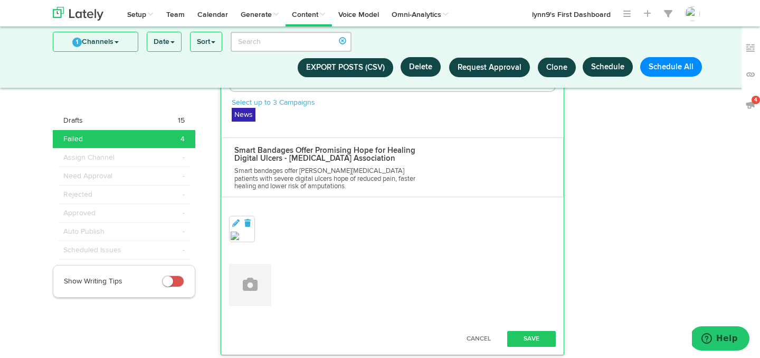
scroll to position [928, 0]
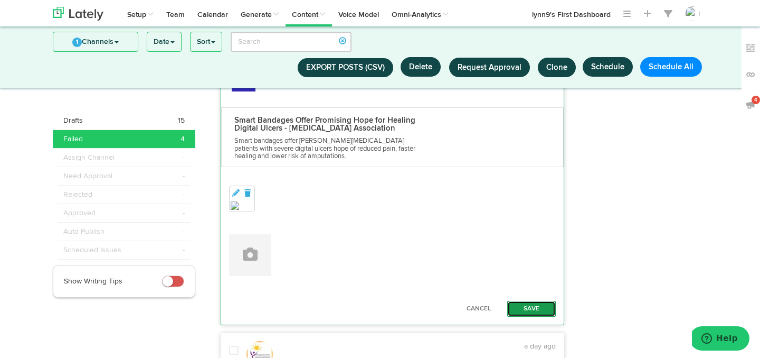
click at [532, 300] on button "Save" at bounding box center [531, 308] width 49 height 16
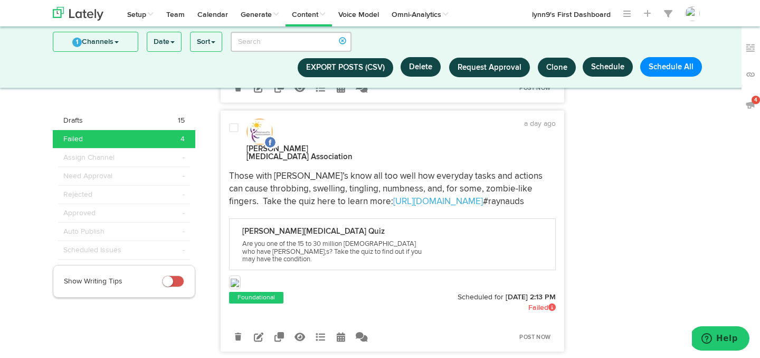
scroll to position [1240, 0]
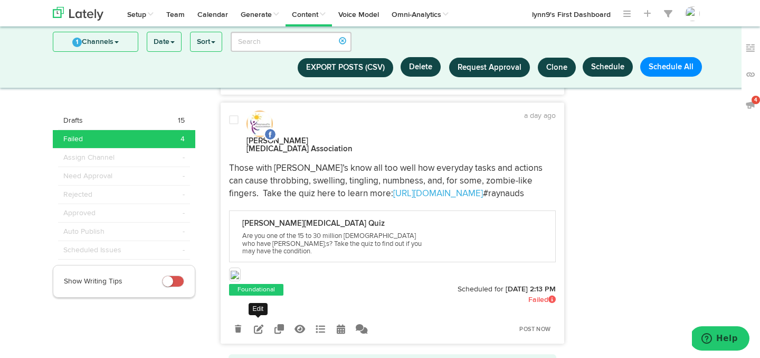
click at [260, 324] on icon at bounding box center [259, 329] width 10 height 10
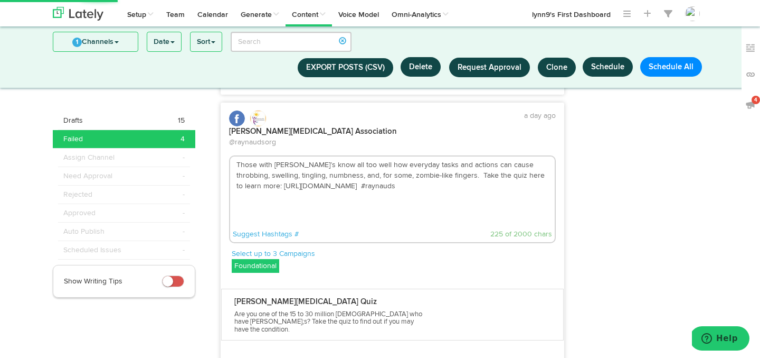
drag, startPoint x: 236, startPoint y: 129, endPoint x: 397, endPoint y: 170, distance: 165.5
click at [397, 170] on textarea "Those with Raynaud’s know all too well how everyday tasks and actions can cause…" at bounding box center [392, 191] width 325 height 70
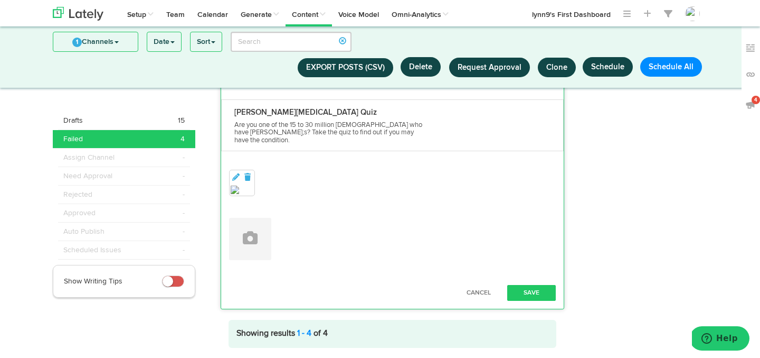
scroll to position [1431, 0]
click at [530, 284] on button "Save" at bounding box center [531, 292] width 49 height 16
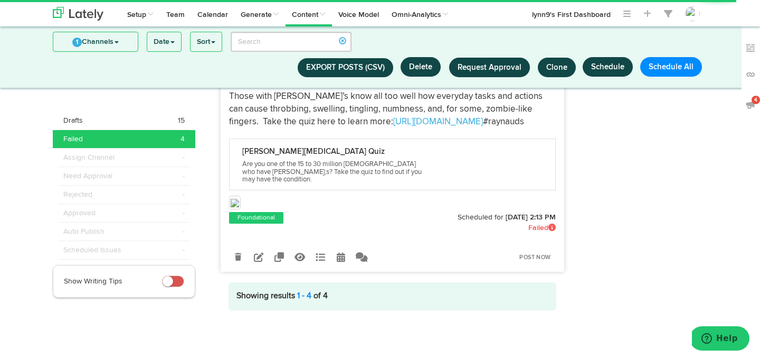
scroll to position [1280, 0]
